Goal: Information Seeking & Learning: Learn about a topic

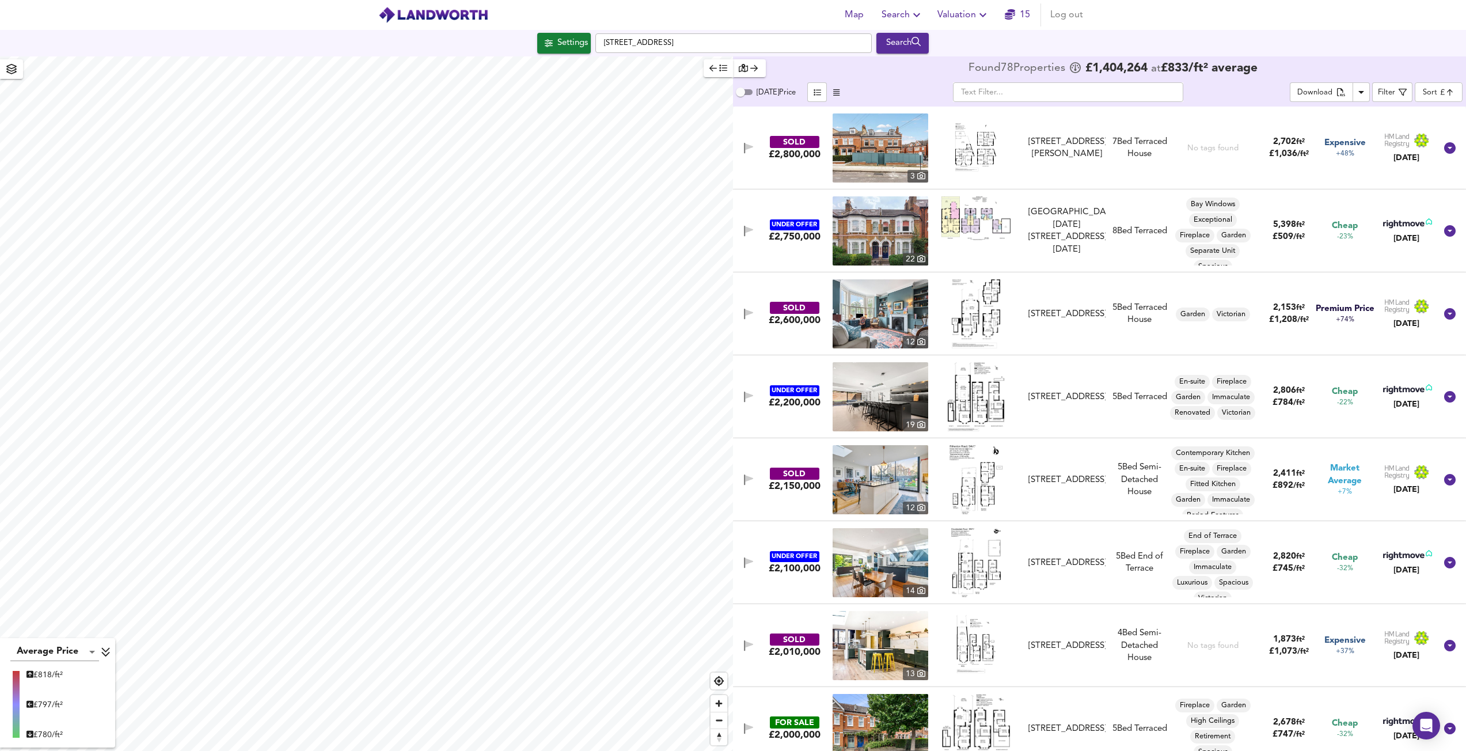
scroll to position [1209, 0]
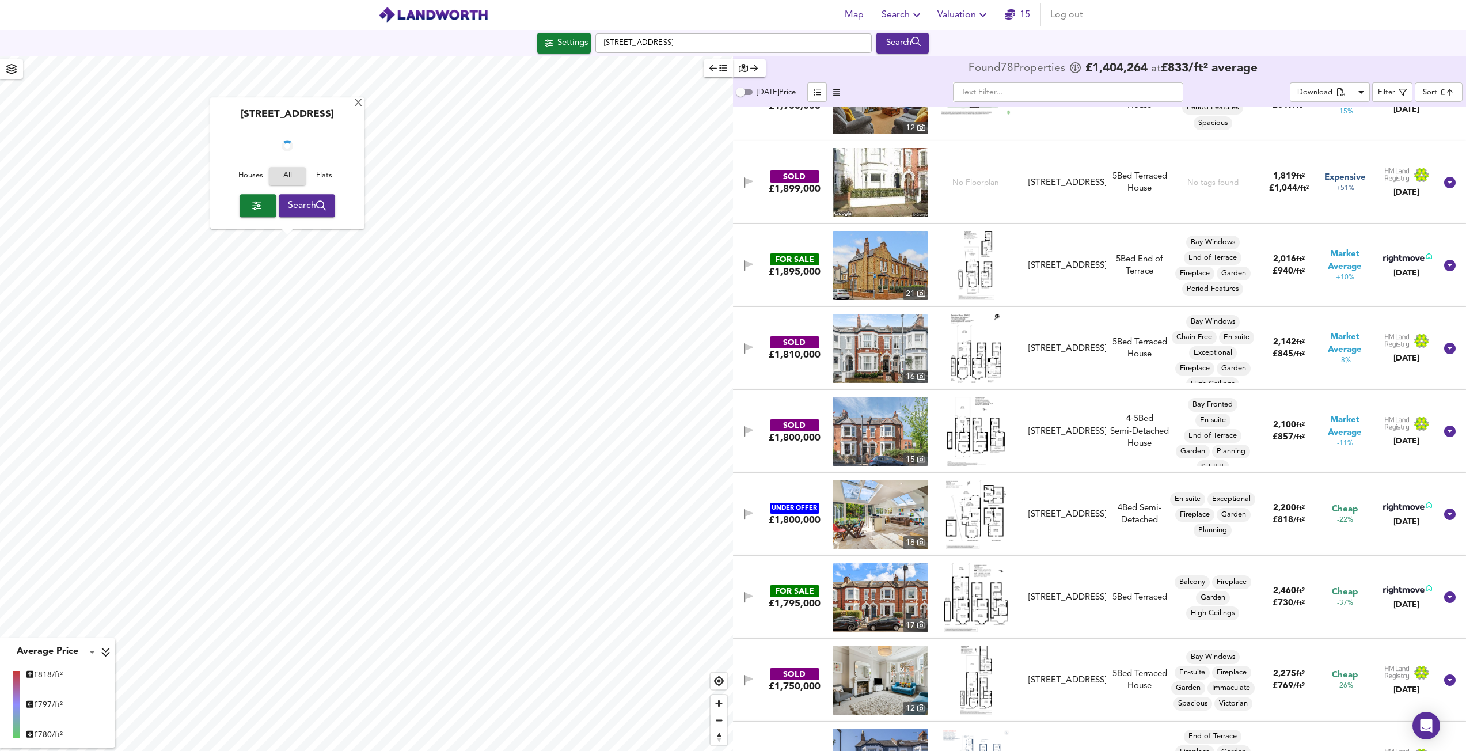
click at [248, 174] on span "Houses" at bounding box center [250, 176] width 31 height 13
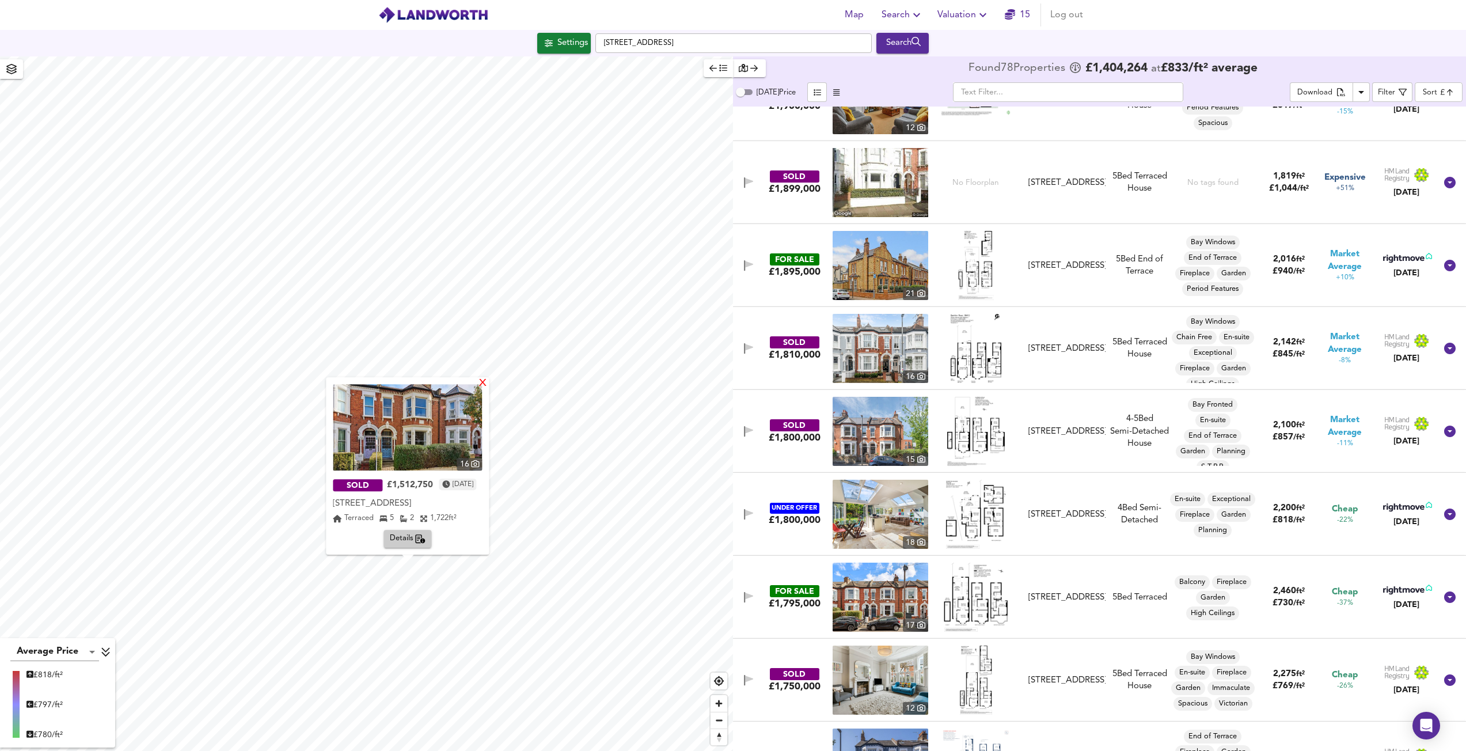
click at [488, 384] on div "X" at bounding box center [484, 383] width 10 height 11
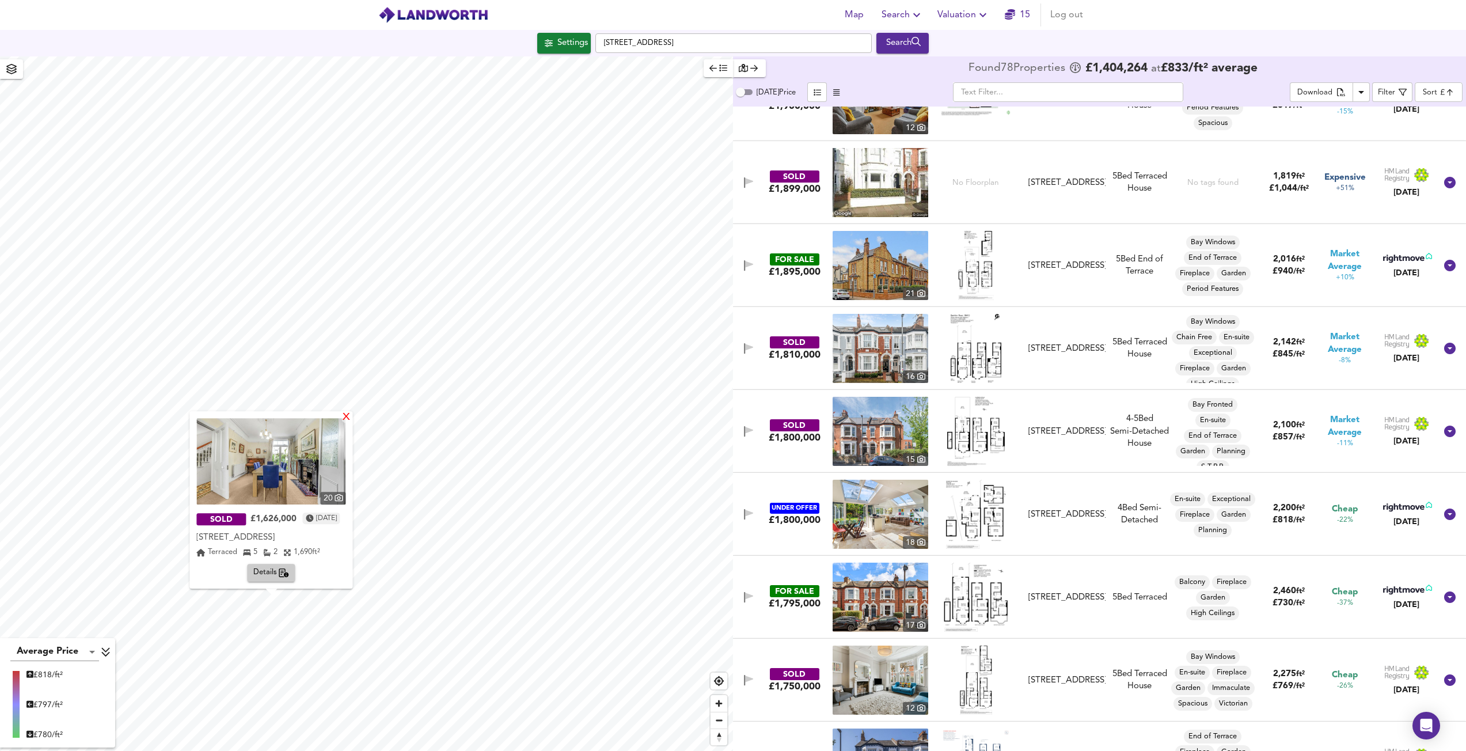
click at [352, 415] on div "X" at bounding box center [347, 417] width 10 height 11
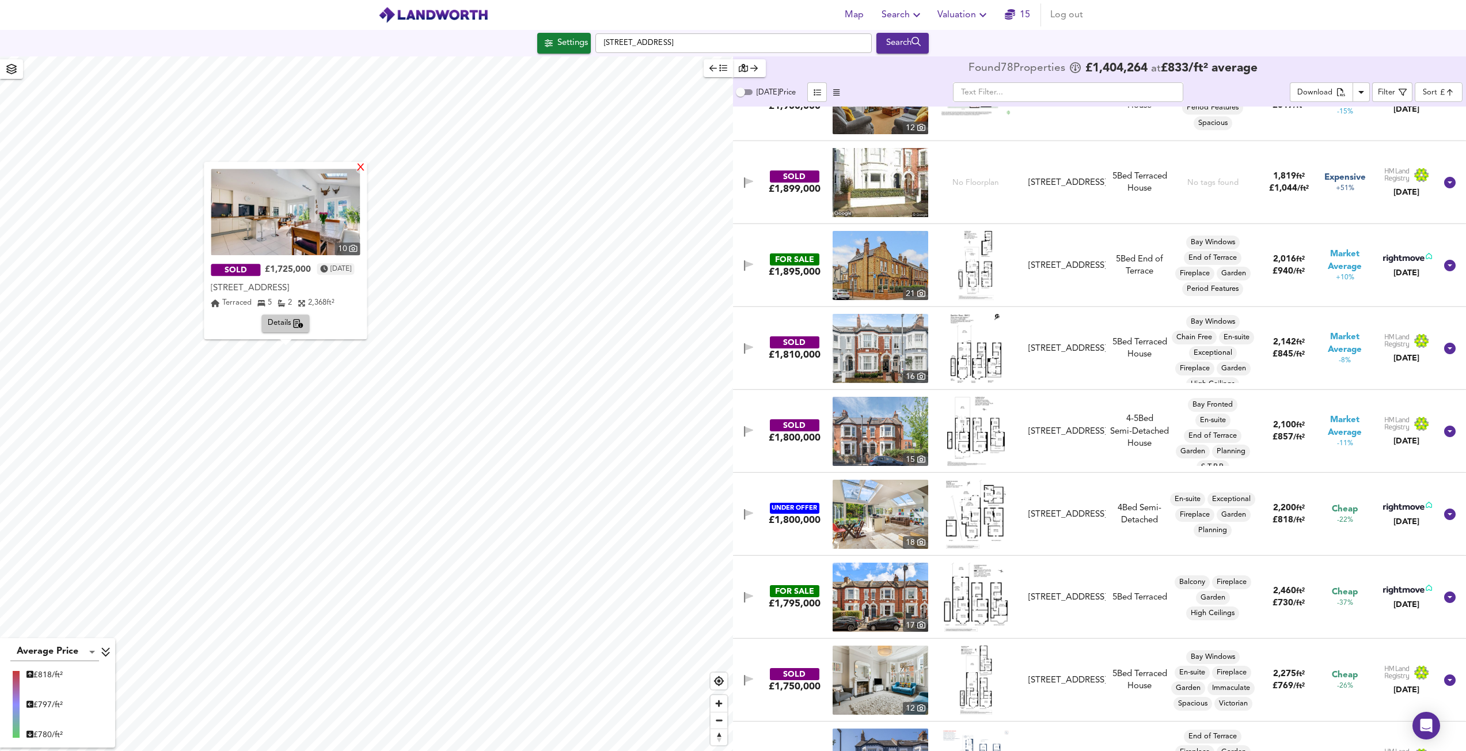
click at [366, 166] on div "X" at bounding box center [361, 168] width 10 height 11
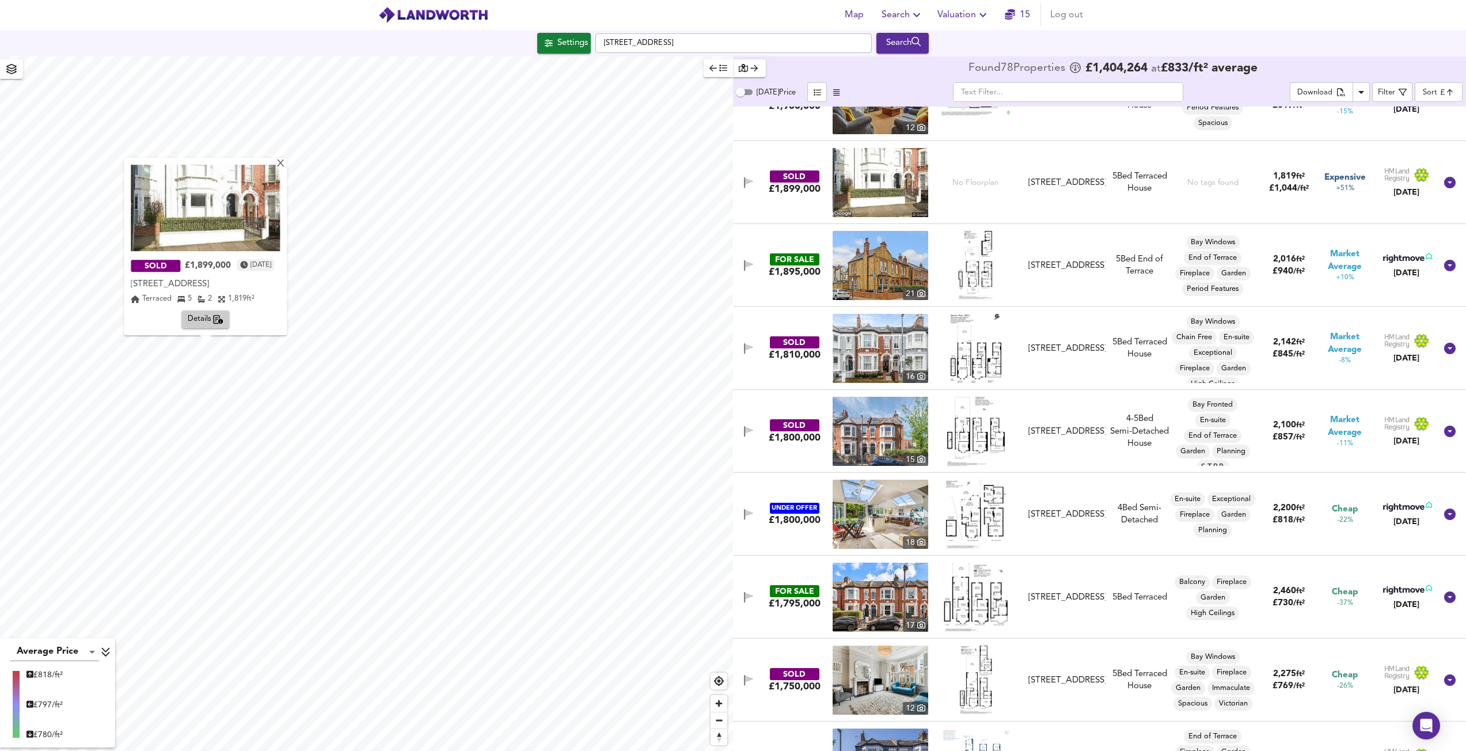
click at [241, 210] on img at bounding box center [205, 208] width 149 height 86
click at [196, 315] on span "Details" at bounding box center [206, 319] width 36 height 13
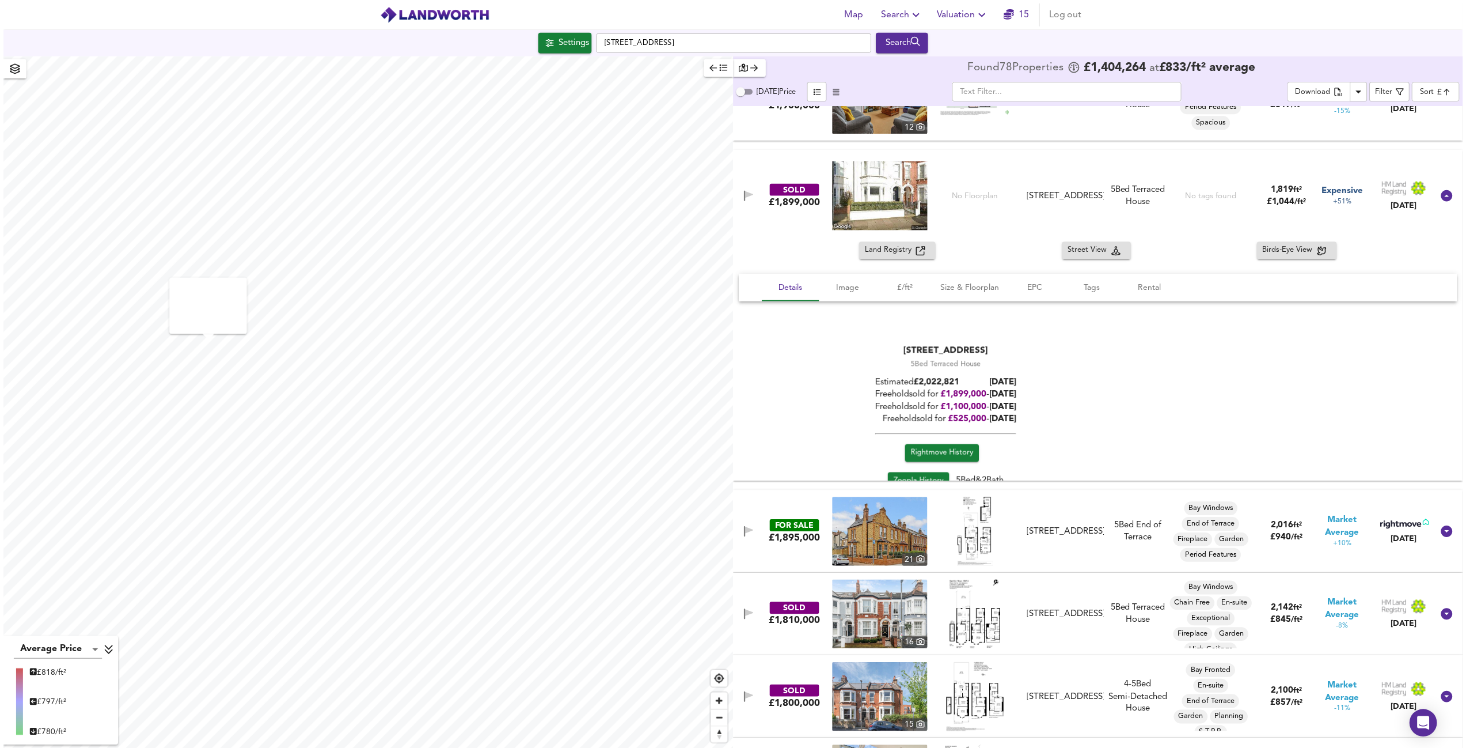
scroll to position [1244, 0]
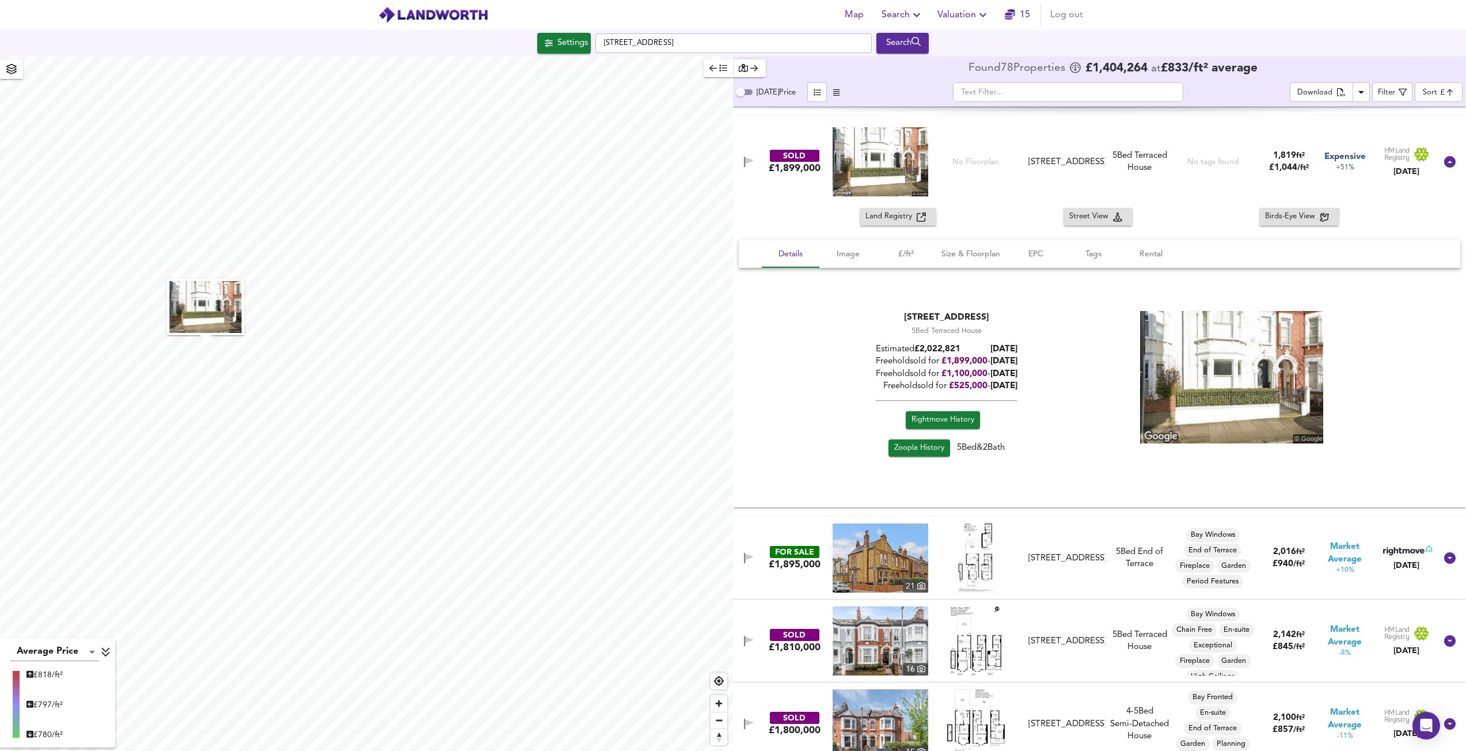
click at [927, 443] on span "Zoopla History" at bounding box center [919, 448] width 50 height 13
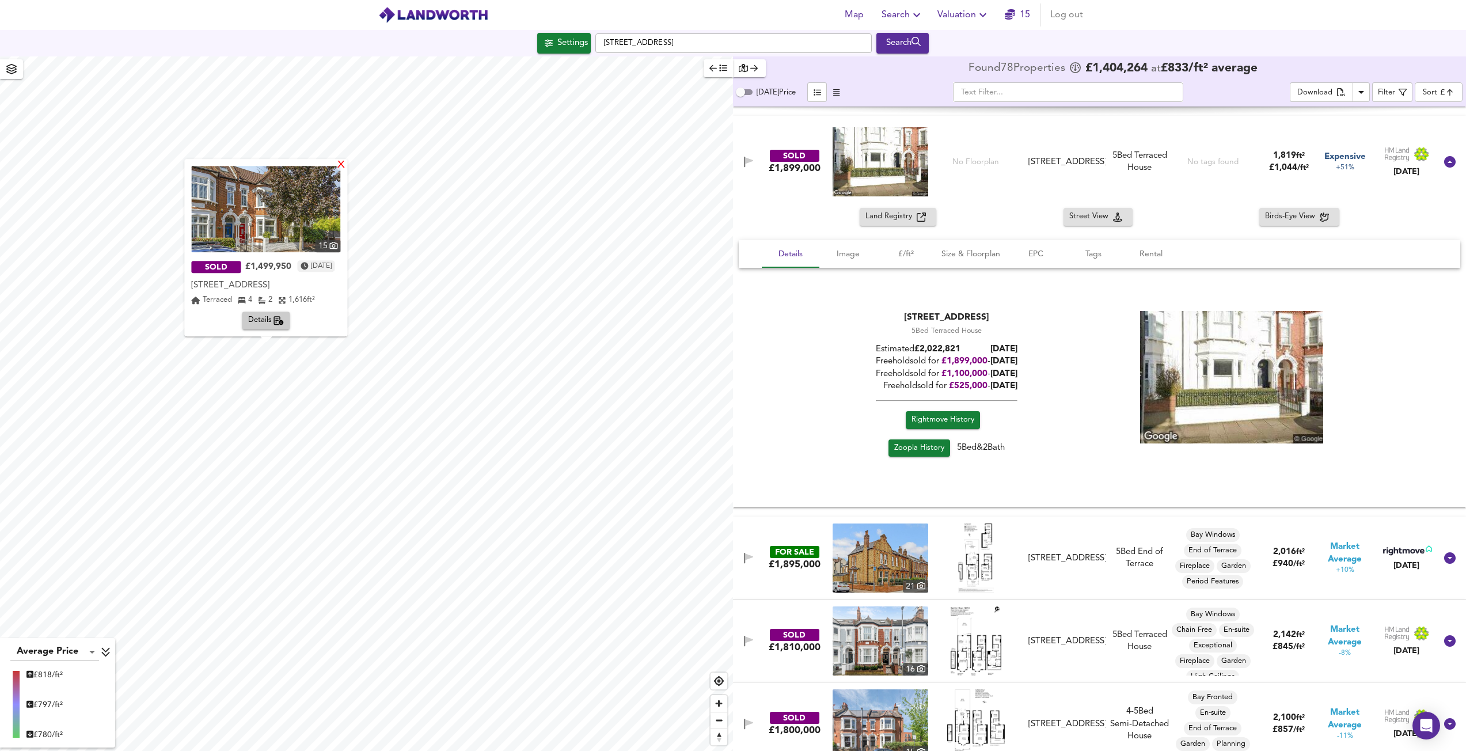
click at [347, 163] on div "X" at bounding box center [342, 165] width 10 height 11
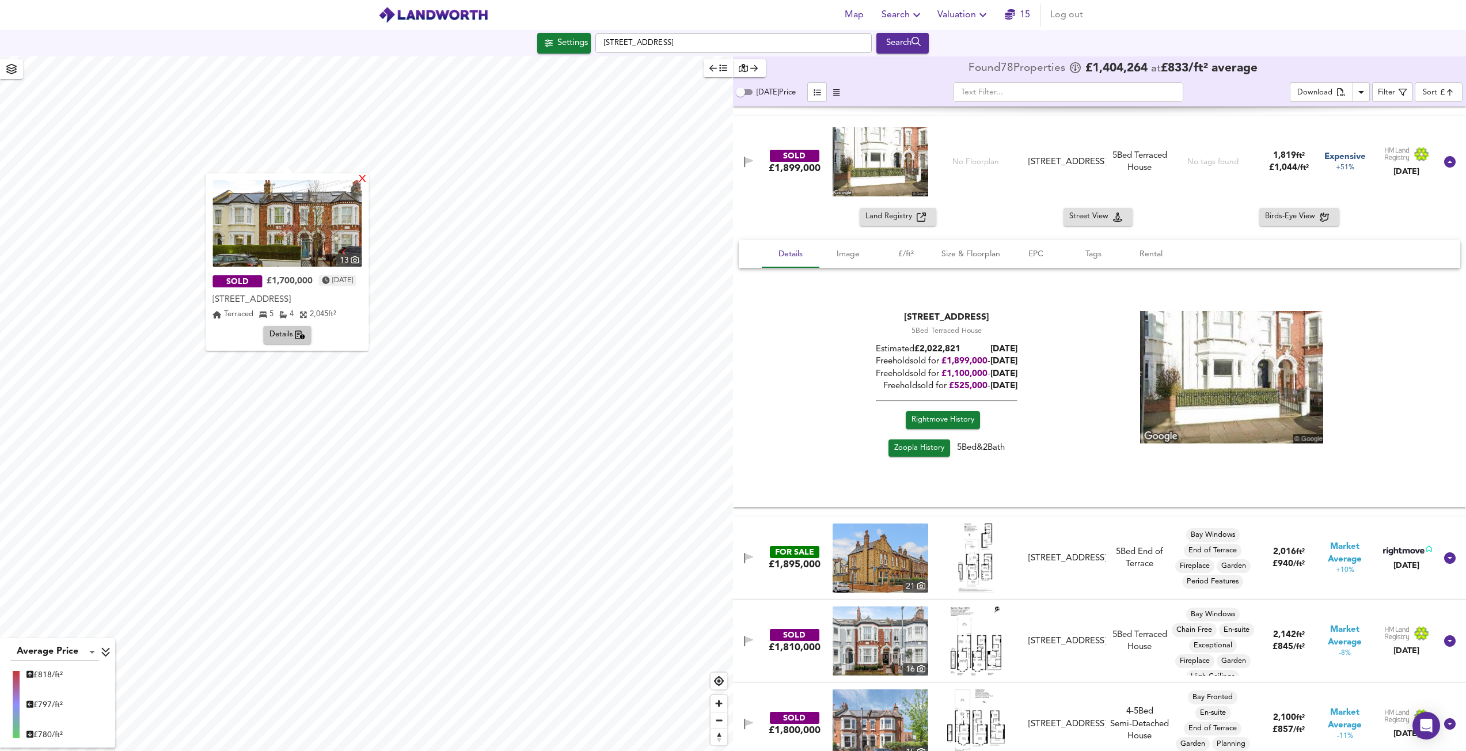
click at [368, 183] on div "X" at bounding box center [363, 180] width 10 height 11
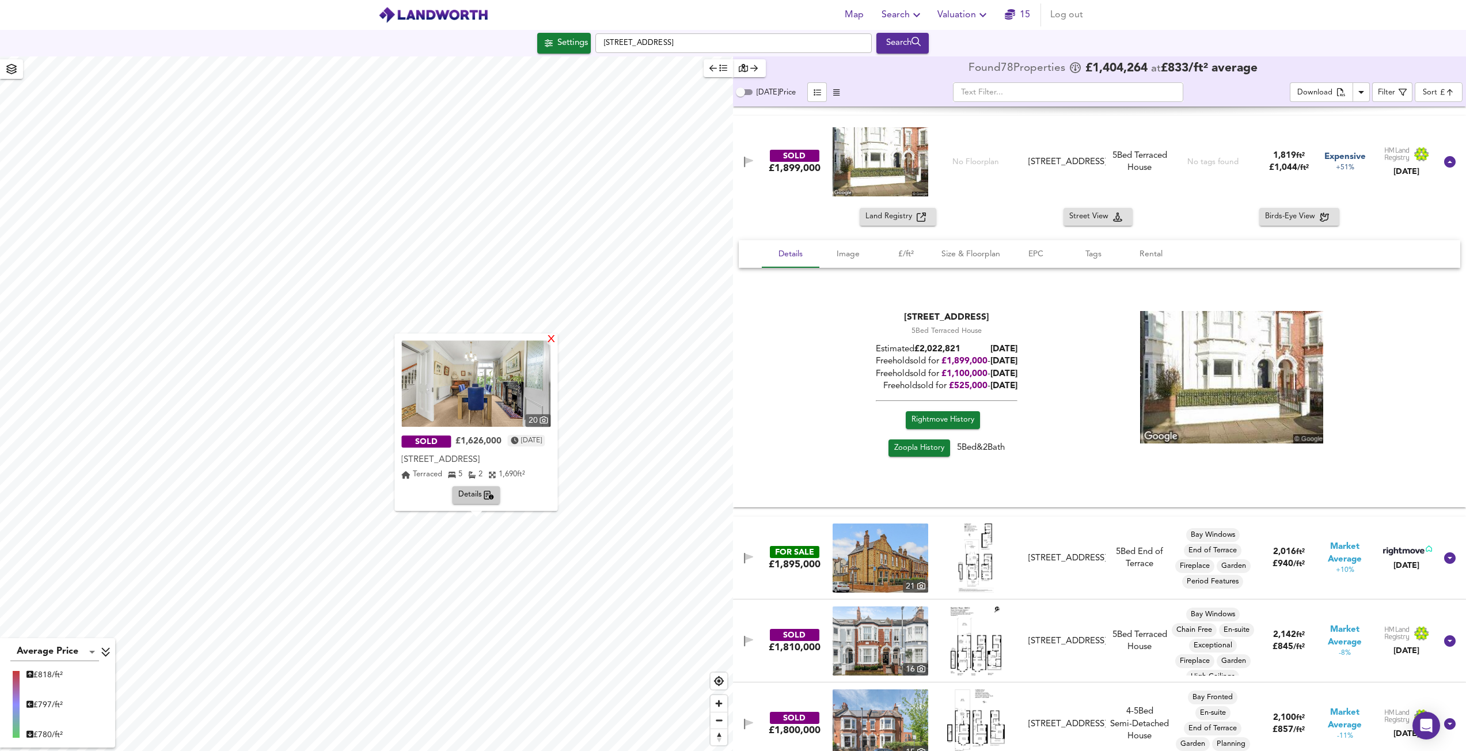
click at [557, 339] on div "X" at bounding box center [552, 340] width 10 height 11
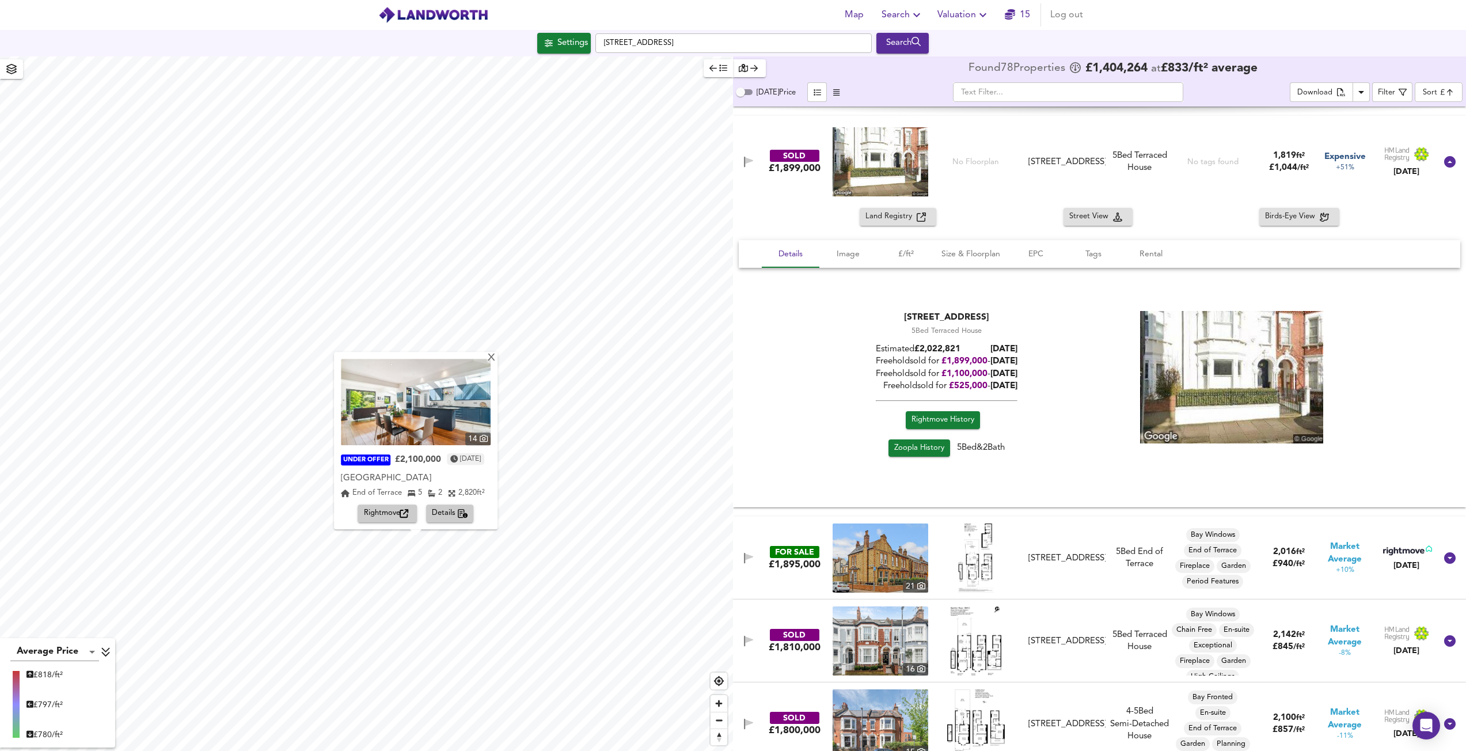
click at [442, 427] on img at bounding box center [416, 402] width 150 height 86
